Goal: Task Accomplishment & Management: Manage account settings

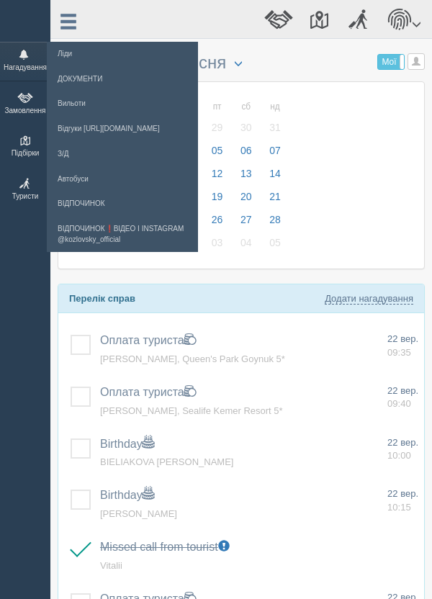
click at [24, 59] on span at bounding box center [24, 55] width 40 height 10
click at [24, 101] on span at bounding box center [25, 98] width 43 height 10
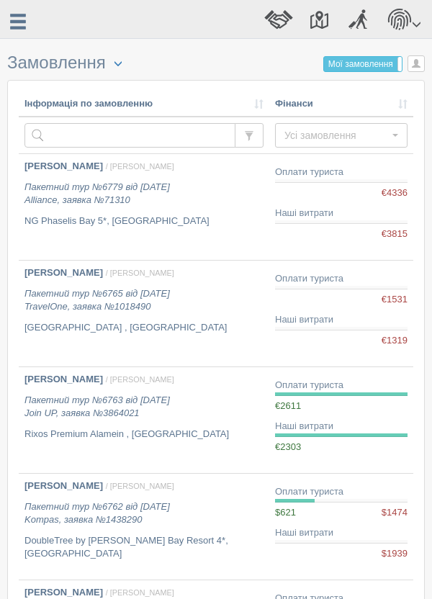
click at [392, 60] on label "Мої замовлення" at bounding box center [363, 64] width 78 height 14
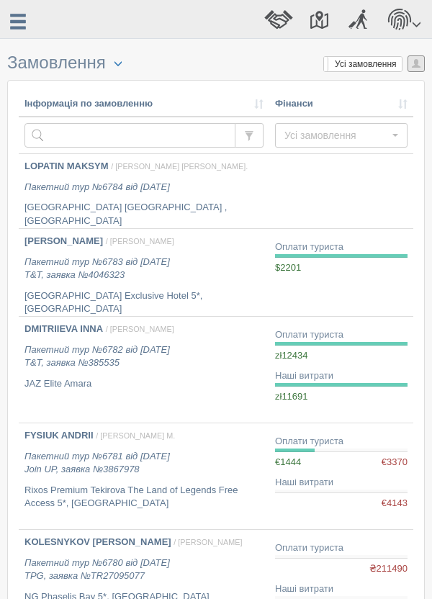
click at [417, 63] on span "button" at bounding box center [416, 63] width 9 height 9
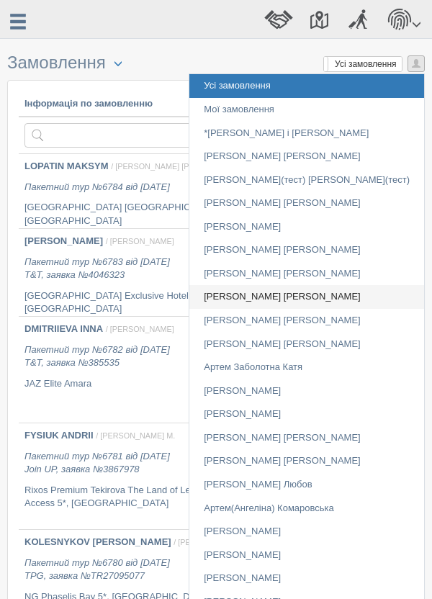
click at [350, 296] on link "[PERSON_NAME] [PERSON_NAME]" at bounding box center [306, 297] width 235 height 24
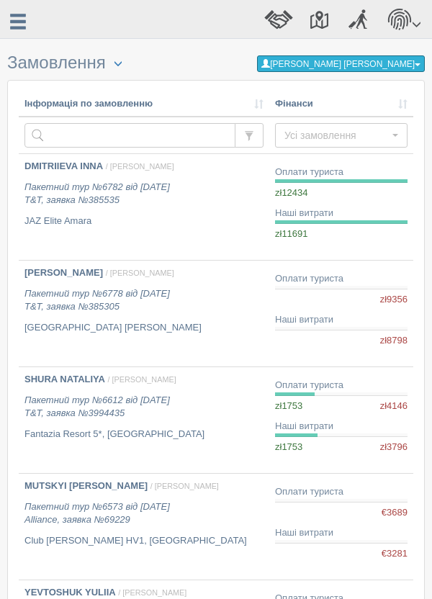
click at [417, 64] on span "button" at bounding box center [418, 64] width 6 height 3
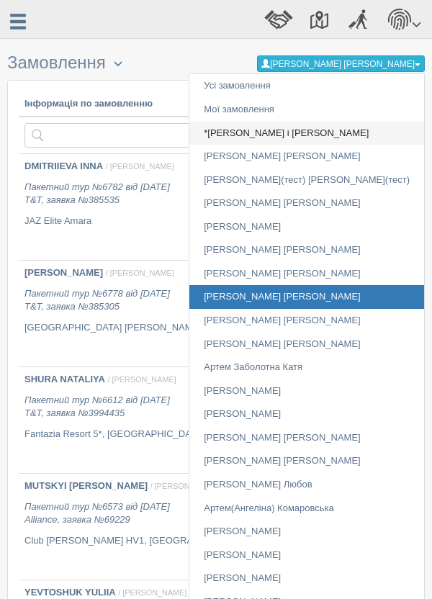
click at [355, 127] on link "*[PERSON_NAME] і [PERSON_NAME]" at bounding box center [306, 134] width 235 height 24
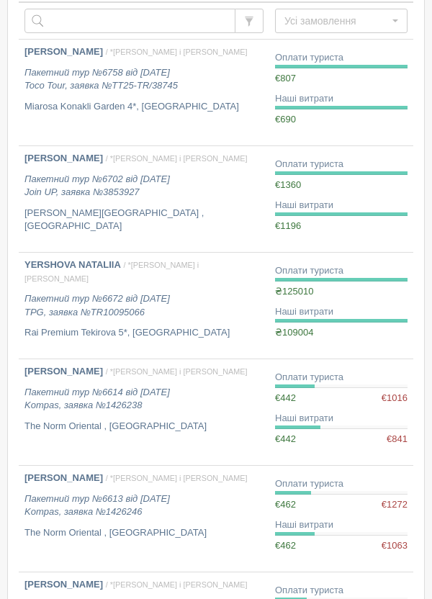
scroll to position [50, 0]
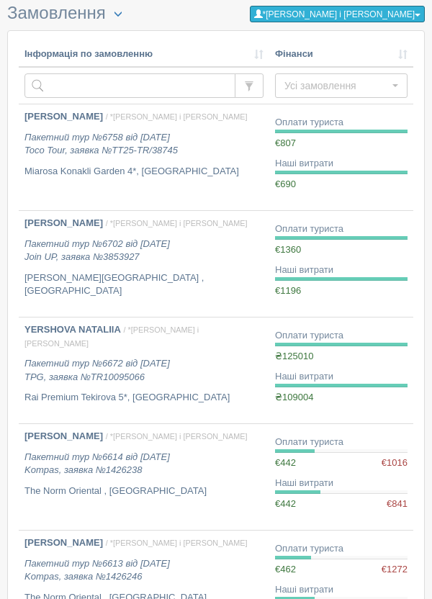
click at [417, 14] on span "button" at bounding box center [418, 15] width 6 height 3
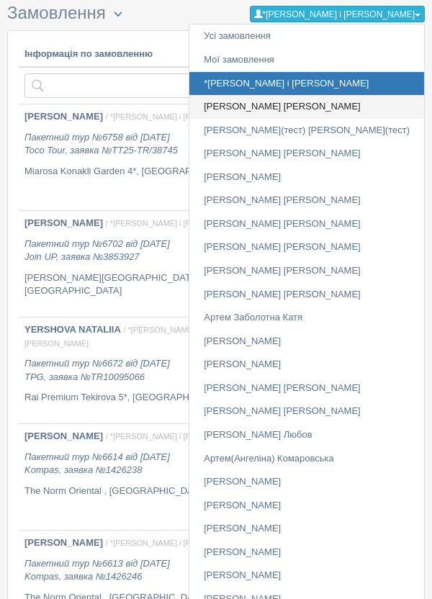
click at [383, 102] on link "[PERSON_NAME] [PERSON_NAME]" at bounding box center [306, 107] width 235 height 24
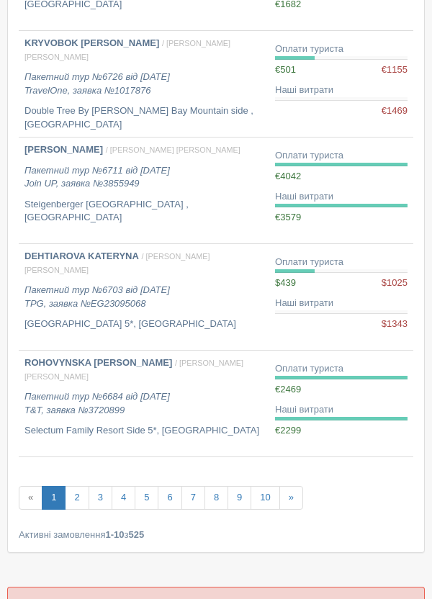
scroll to position [770, 0]
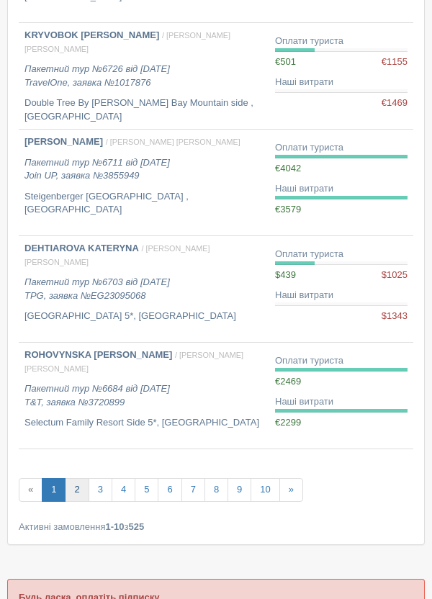
click at [75, 487] on link "2" at bounding box center [77, 490] width 24 height 24
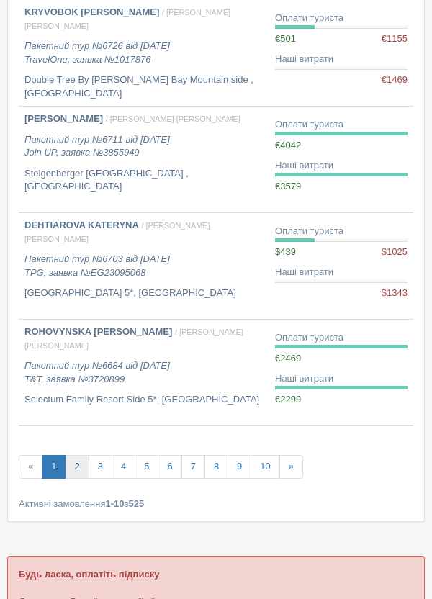
scroll to position [839, 0]
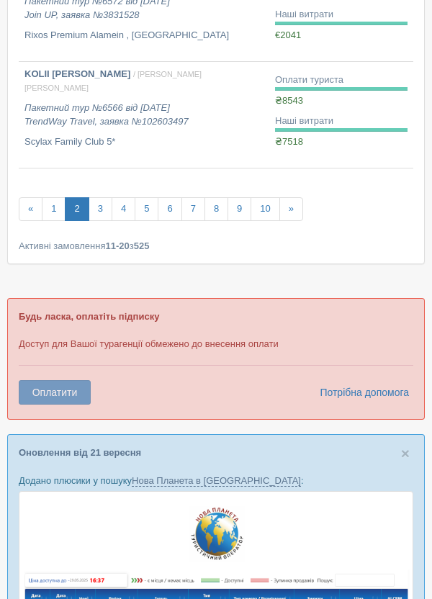
scroll to position [1076, 0]
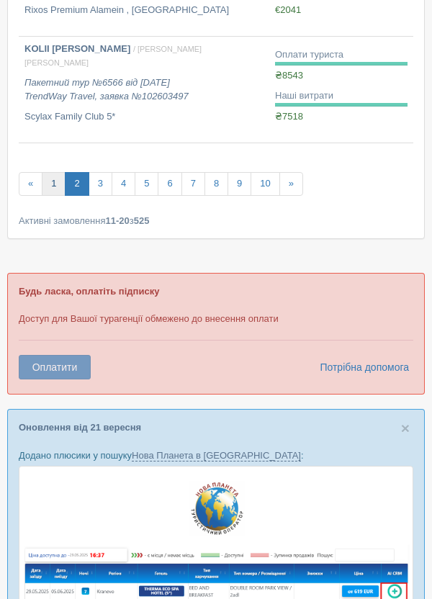
click at [54, 183] on link "1" at bounding box center [54, 184] width 24 height 24
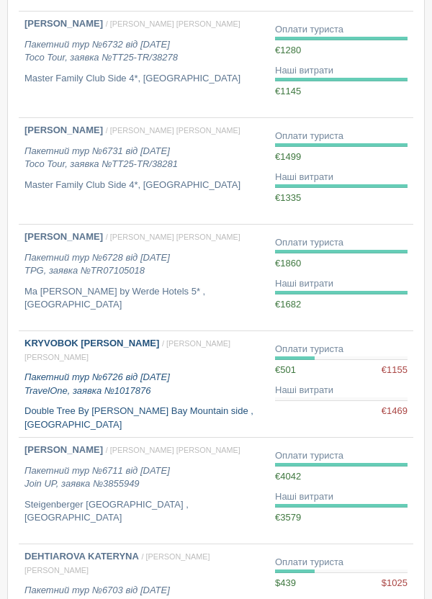
click at [173, 381] on p "Пакетний тур №6726 від 14.09.2025 TravelOne, заявка №1017876" at bounding box center [143, 384] width 239 height 27
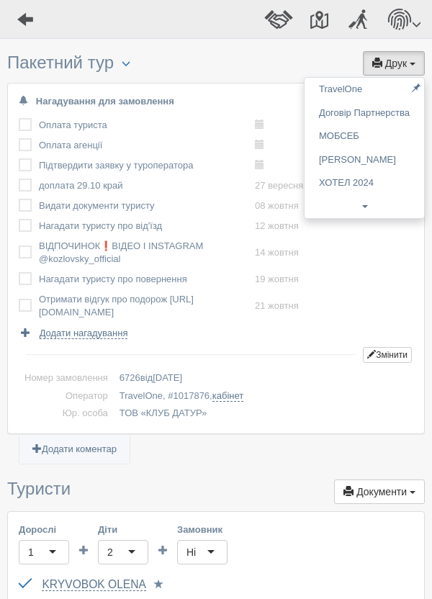
click at [24, 14] on div at bounding box center [216, 299] width 432 height 599
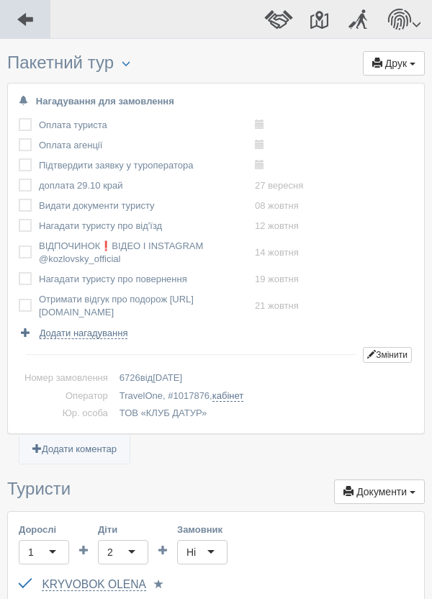
click at [20, 22] on span at bounding box center [25, 19] width 19 height 19
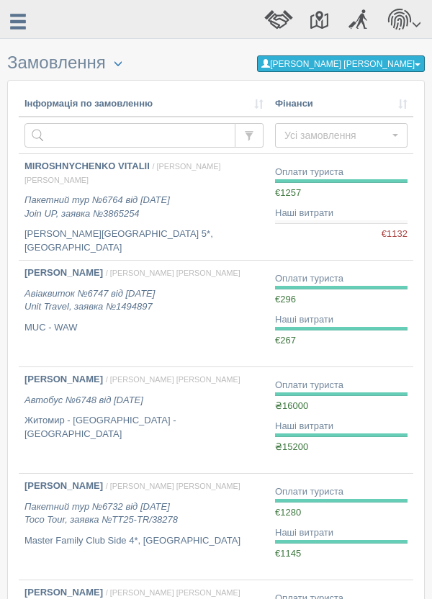
click at [417, 64] on span "button" at bounding box center [418, 64] width 6 height 3
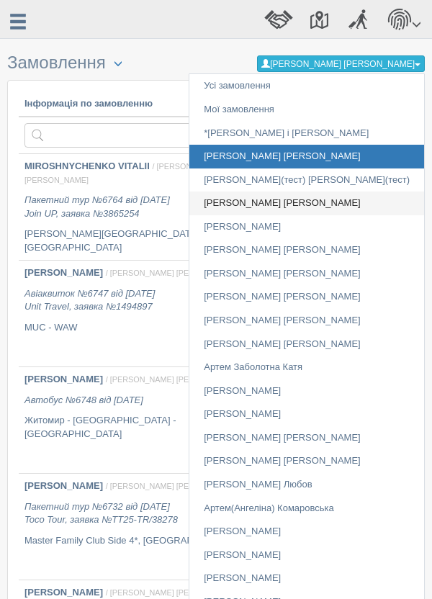
click at [346, 201] on link "[PERSON_NAME] [PERSON_NAME]" at bounding box center [306, 203] width 235 height 24
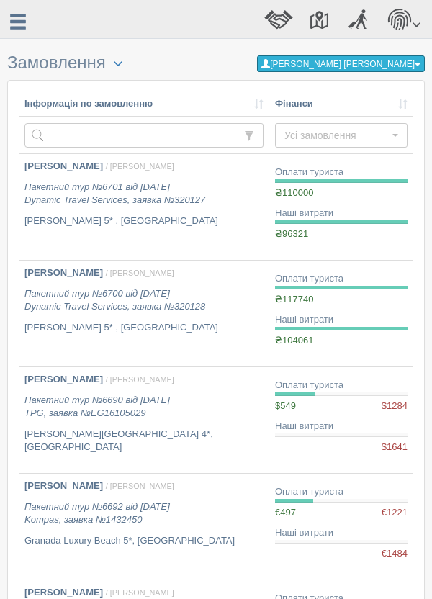
click at [418, 64] on span "button" at bounding box center [418, 64] width 6 height 3
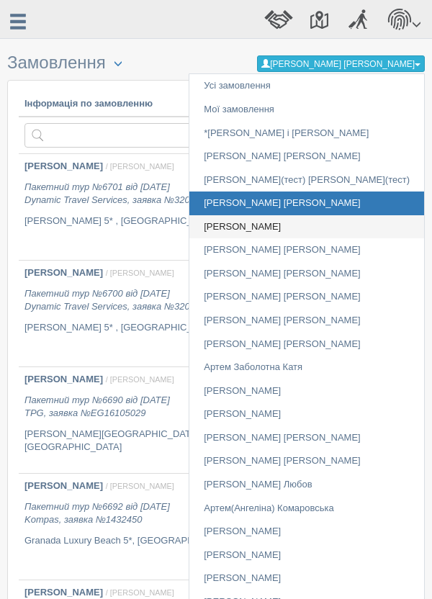
click at [363, 224] on link "[PERSON_NAME]" at bounding box center [306, 227] width 235 height 24
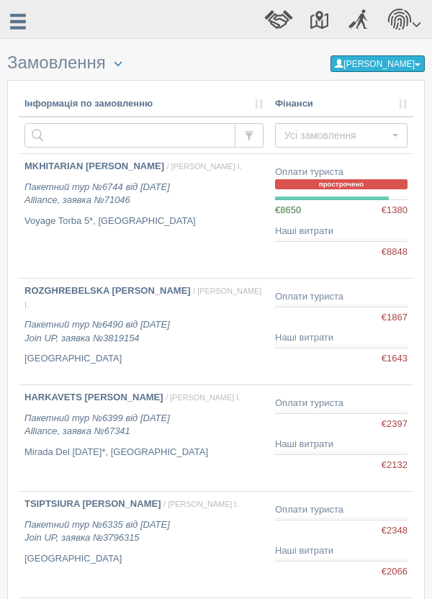
click at [419, 64] on span "button" at bounding box center [418, 64] width 6 height 3
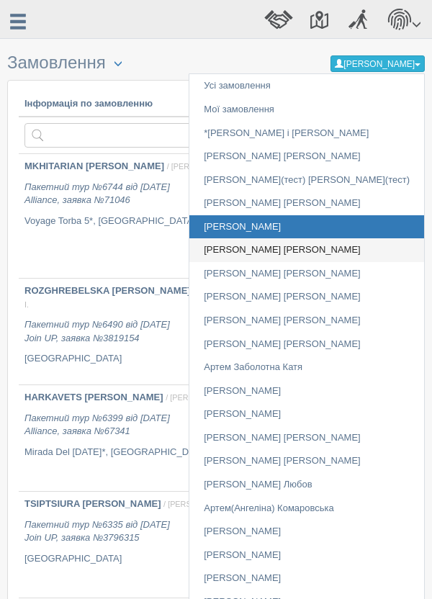
click at [338, 248] on link "[PERSON_NAME] [PERSON_NAME]" at bounding box center [306, 250] width 235 height 24
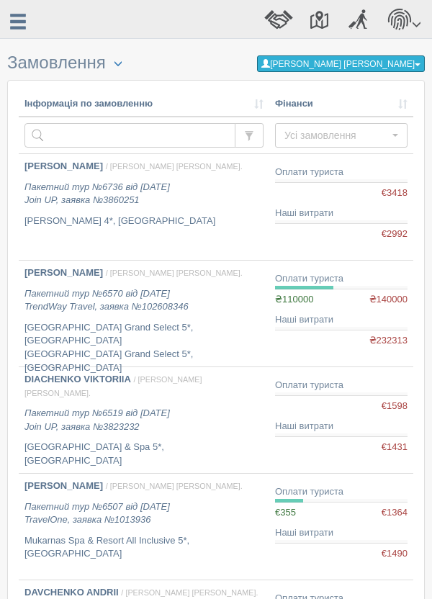
click at [417, 63] on span "button" at bounding box center [418, 64] width 6 height 3
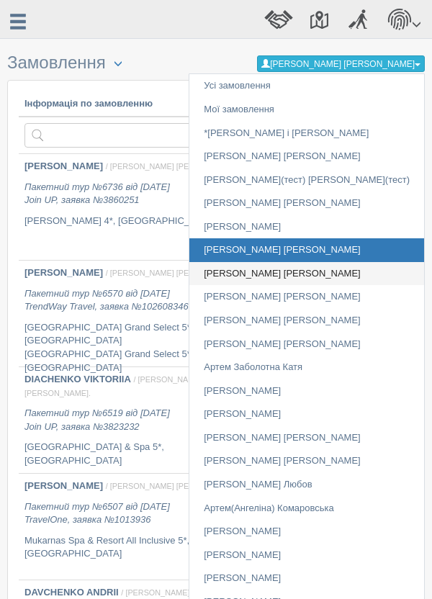
click at [347, 269] on link "[PERSON_NAME] [PERSON_NAME]" at bounding box center [306, 274] width 235 height 24
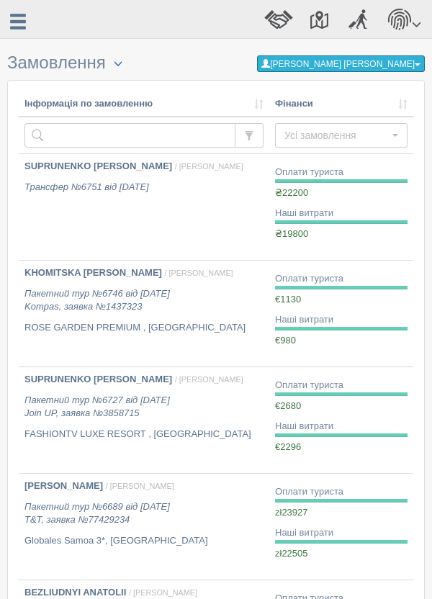
click at [420, 64] on span "button" at bounding box center [418, 64] width 6 height 3
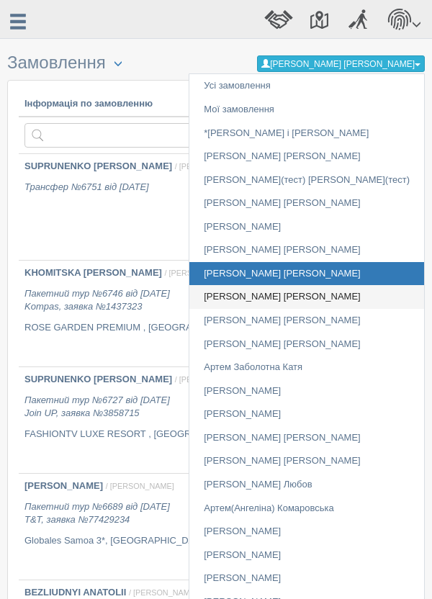
click at [338, 294] on link "[PERSON_NAME] [PERSON_NAME]" at bounding box center [306, 297] width 235 height 24
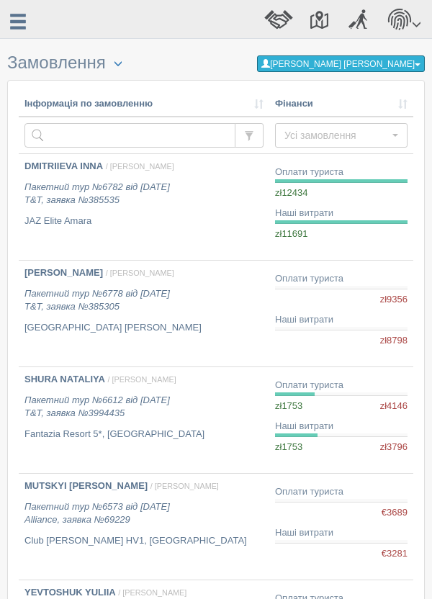
click at [423, 60] on button "[PERSON_NAME] [PERSON_NAME]" at bounding box center [341, 63] width 168 height 17
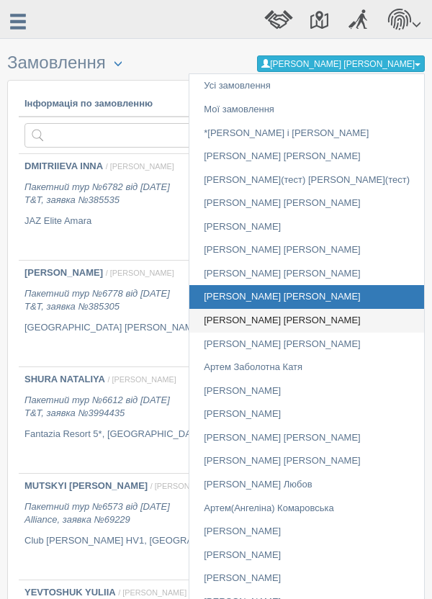
click at [336, 319] on link "[PERSON_NAME] [PERSON_NAME]" at bounding box center [306, 321] width 235 height 24
